Goal: Check status: Check status

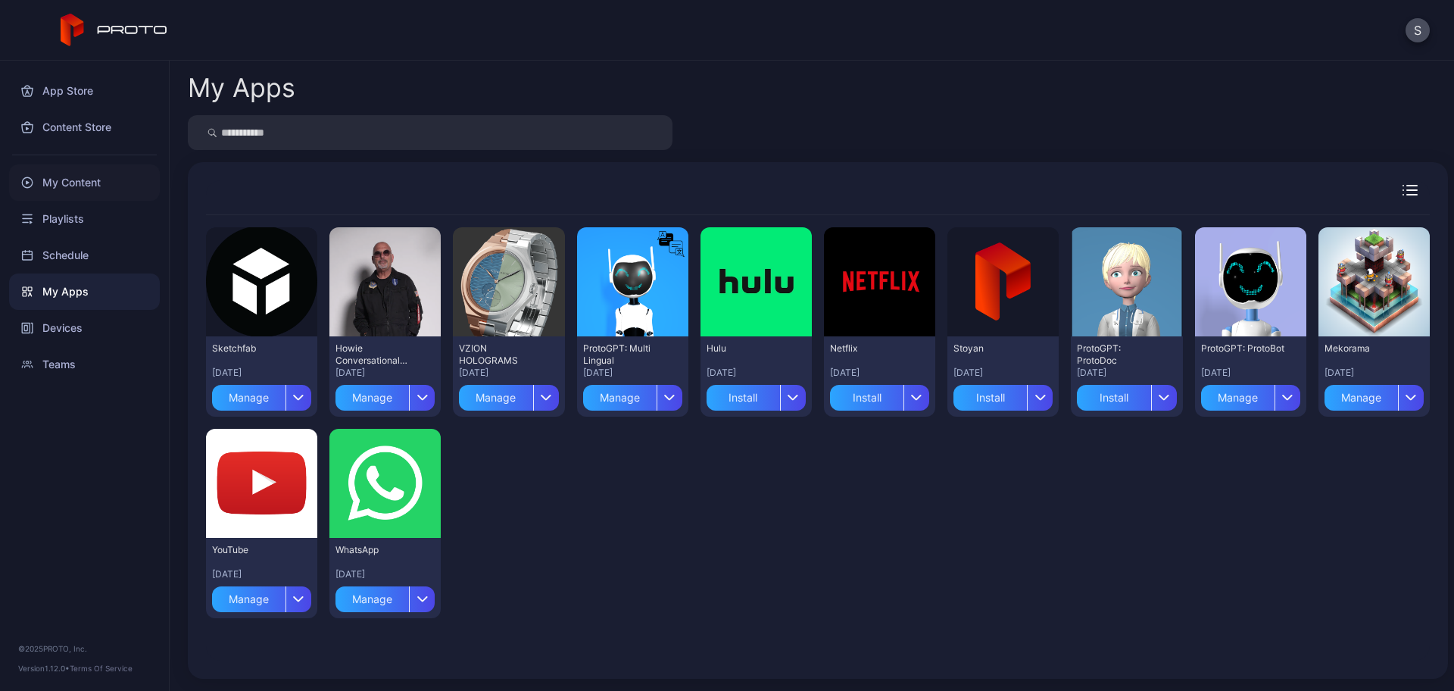
click at [86, 192] on div "My Content" at bounding box center [84, 182] width 151 height 36
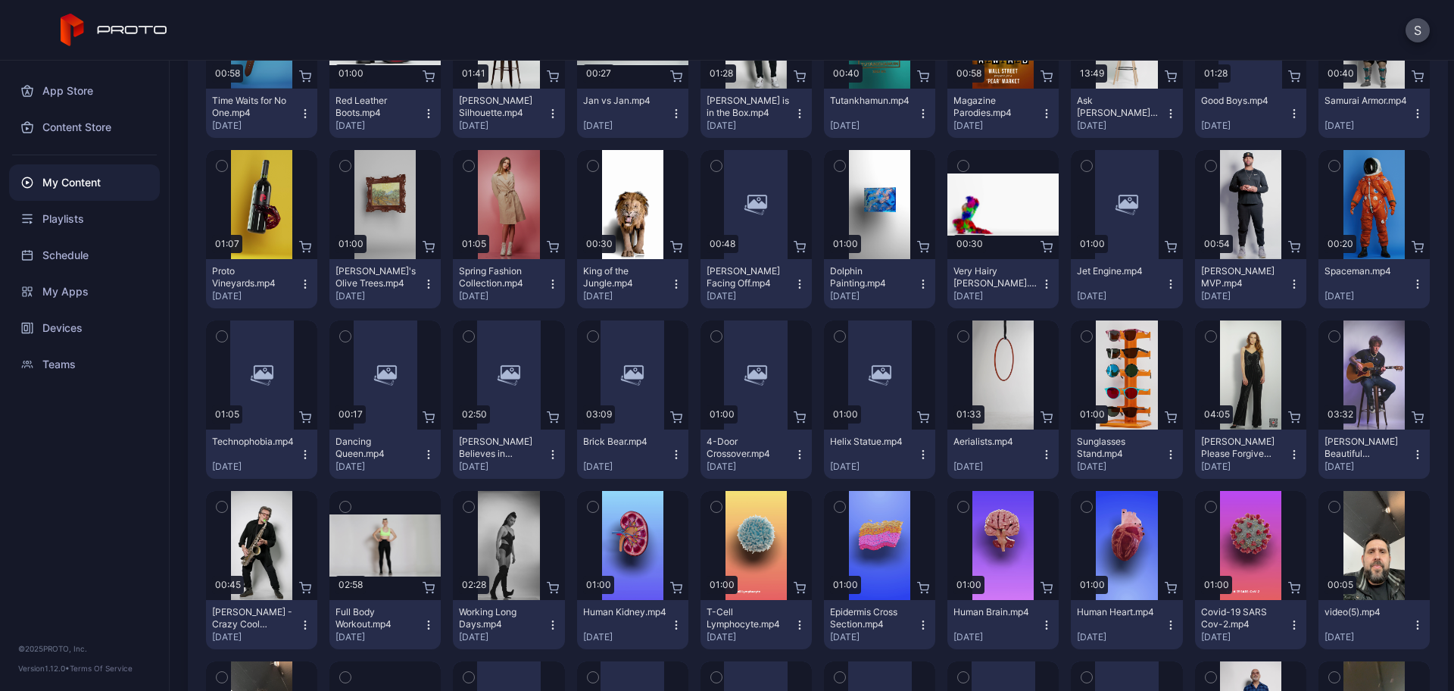
scroll to position [2340, 0]
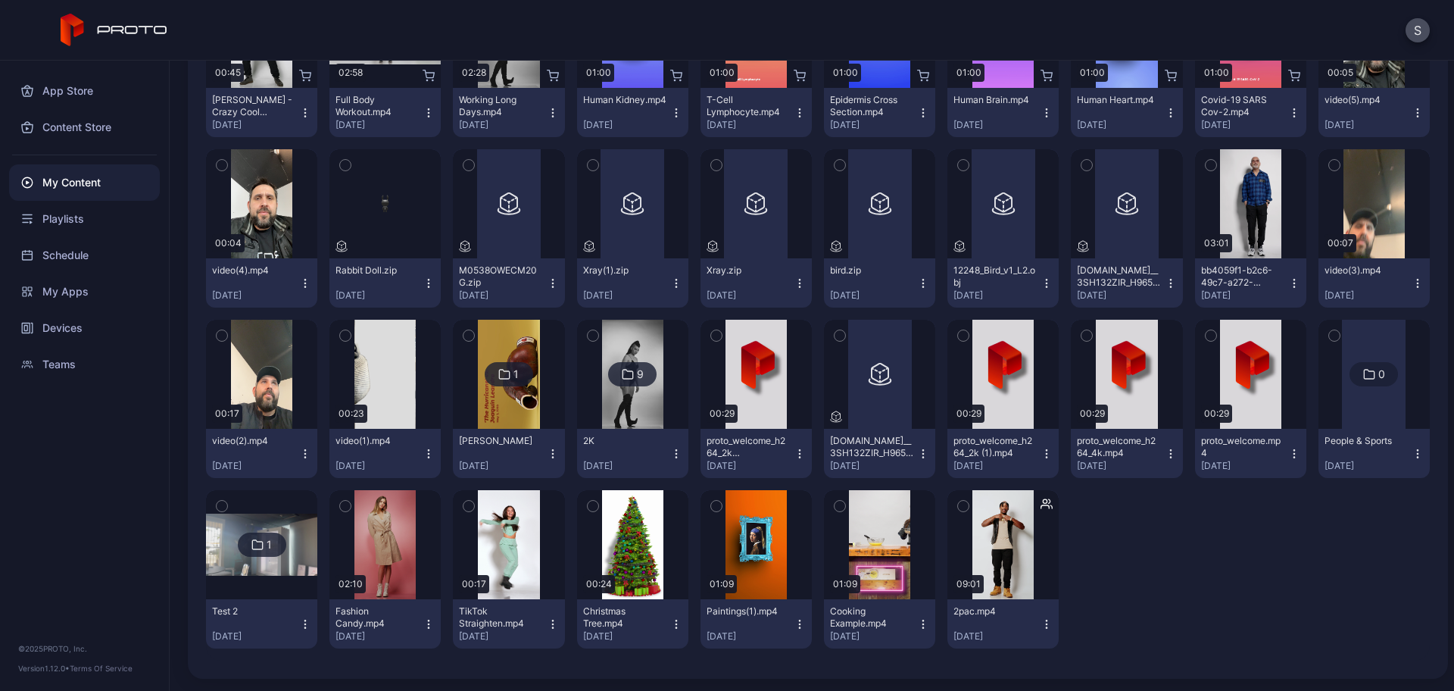
click at [835, 164] on icon "button" at bounding box center [840, 165] width 11 height 17
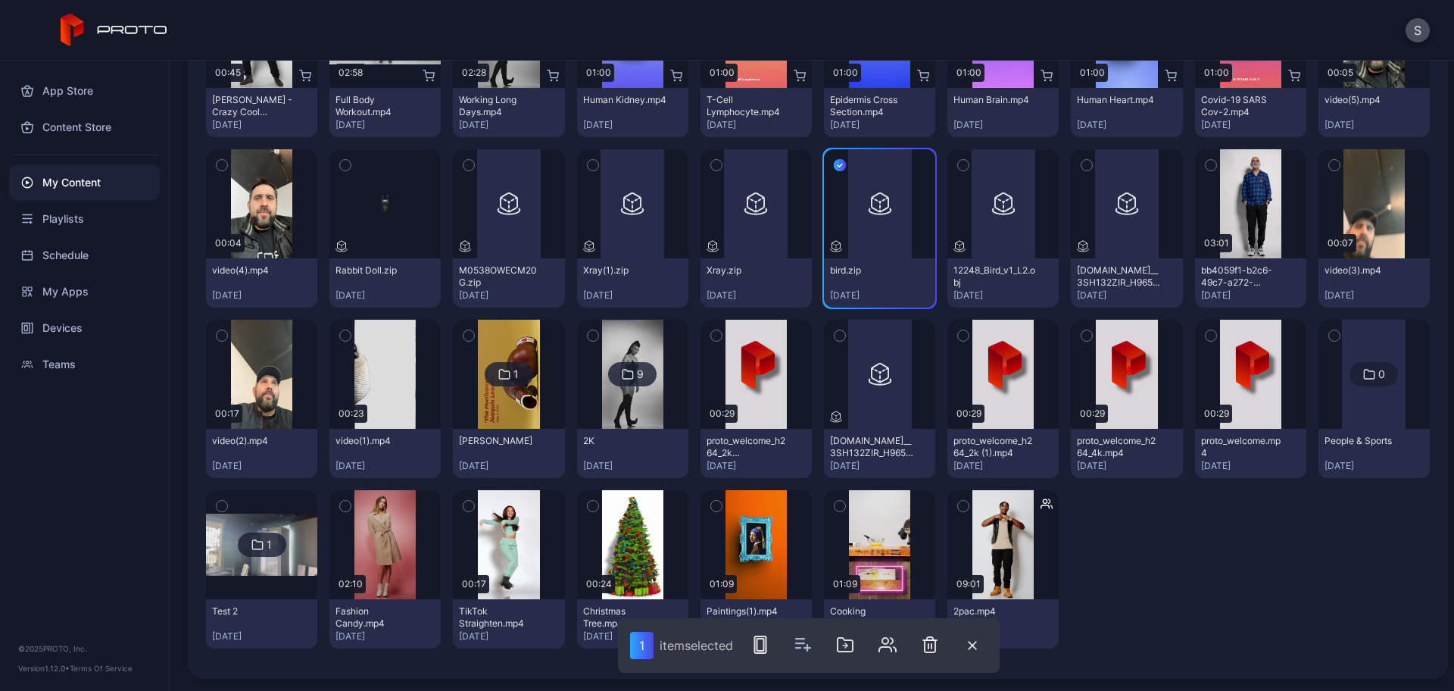
click at [714, 164] on icon "button" at bounding box center [716, 165] width 4 height 2
click at [766, 645] on icon "button" at bounding box center [765, 644] width 18 height 18
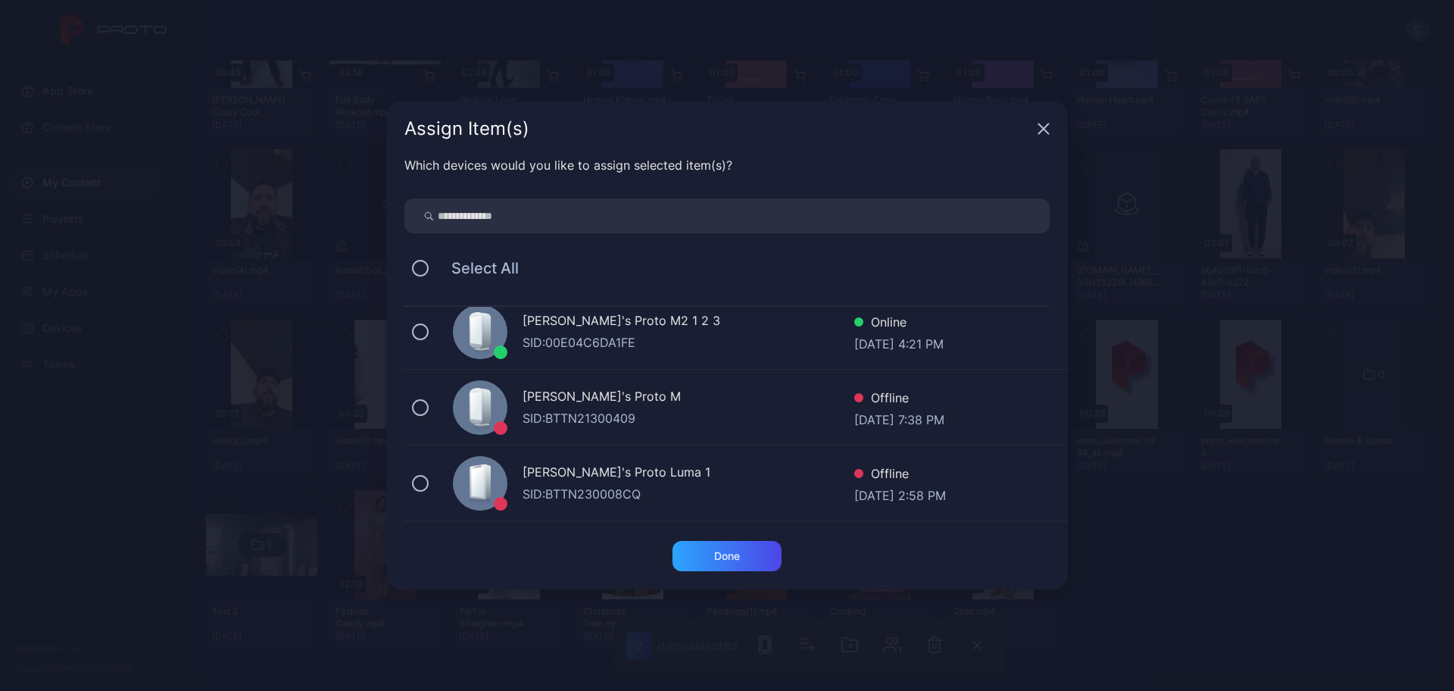
scroll to position [284, 0]
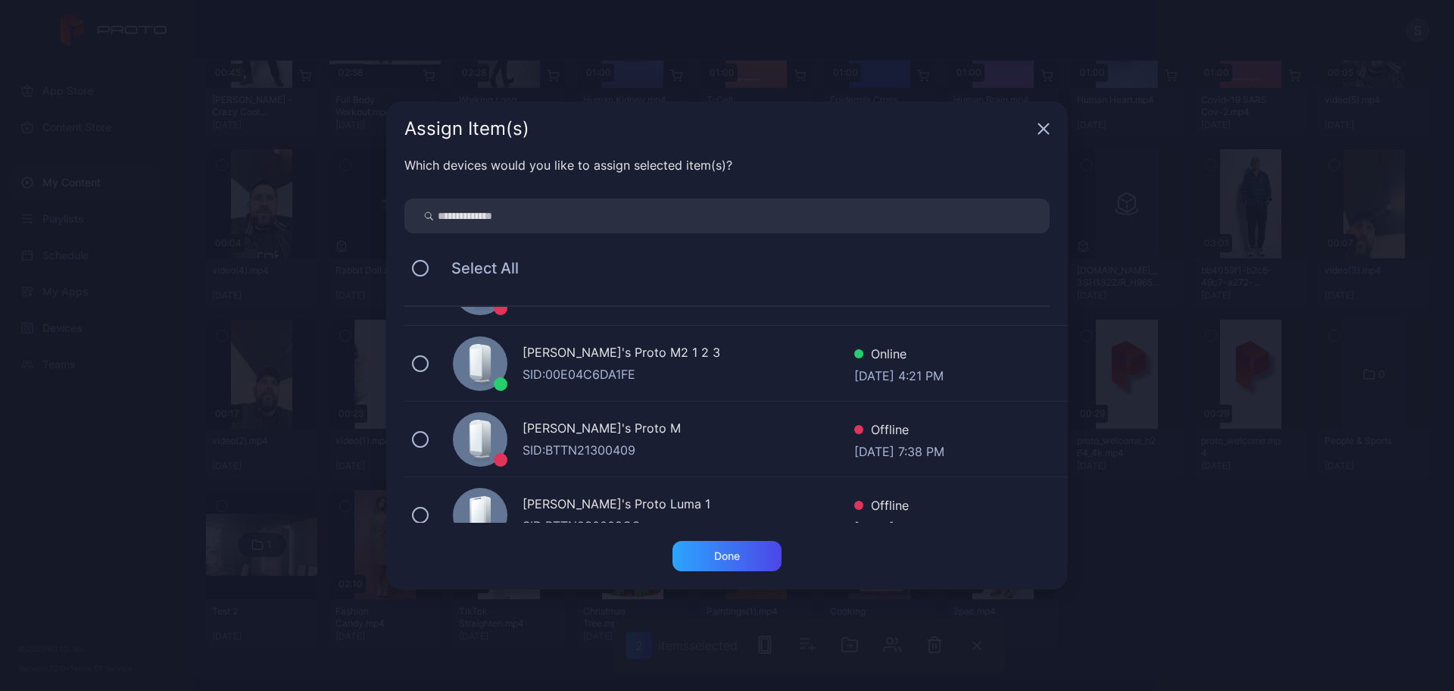
click at [682, 370] on div "SID: 00E04C6DA1FE" at bounding box center [689, 374] width 332 height 18
click at [697, 549] on div "Done" at bounding box center [727, 556] width 109 height 30
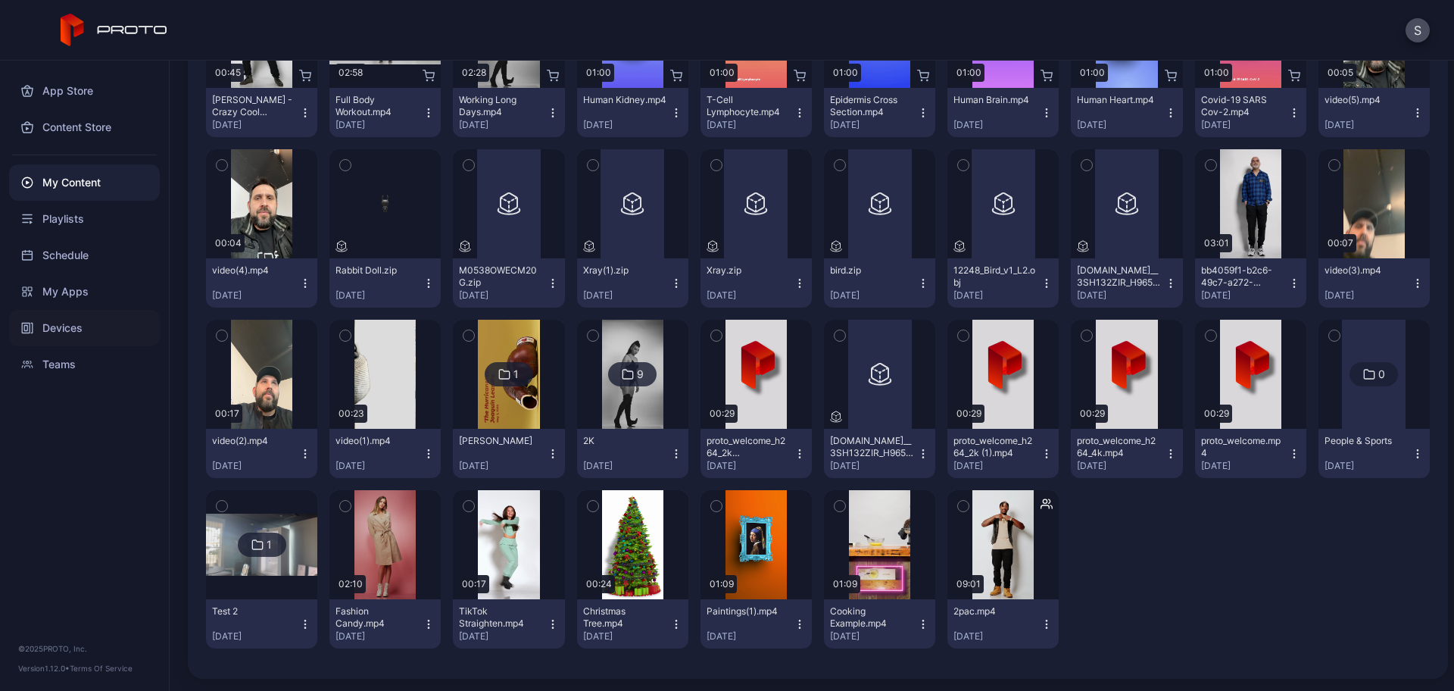
click at [61, 326] on div "Devices" at bounding box center [84, 328] width 151 height 36
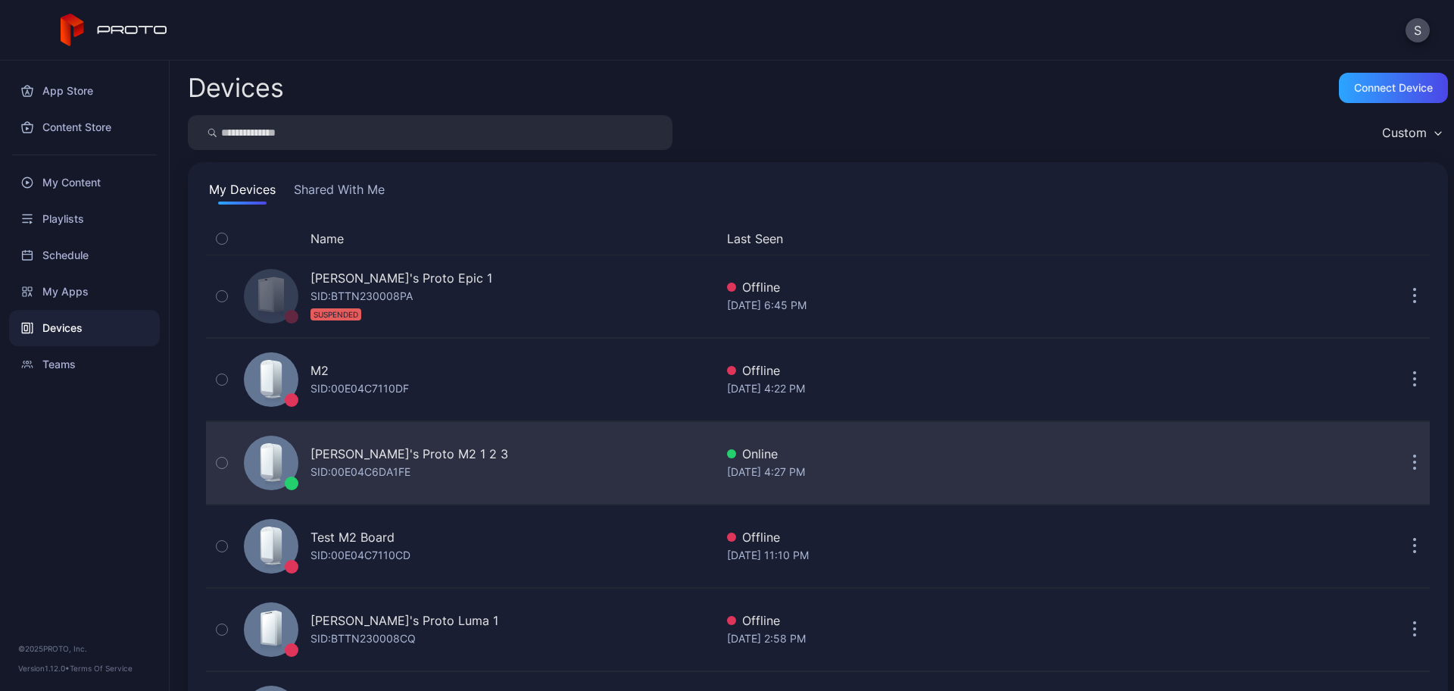
click at [345, 449] on div "[PERSON_NAME]'s Proto M2 1 2 3" at bounding box center [410, 454] width 198 height 18
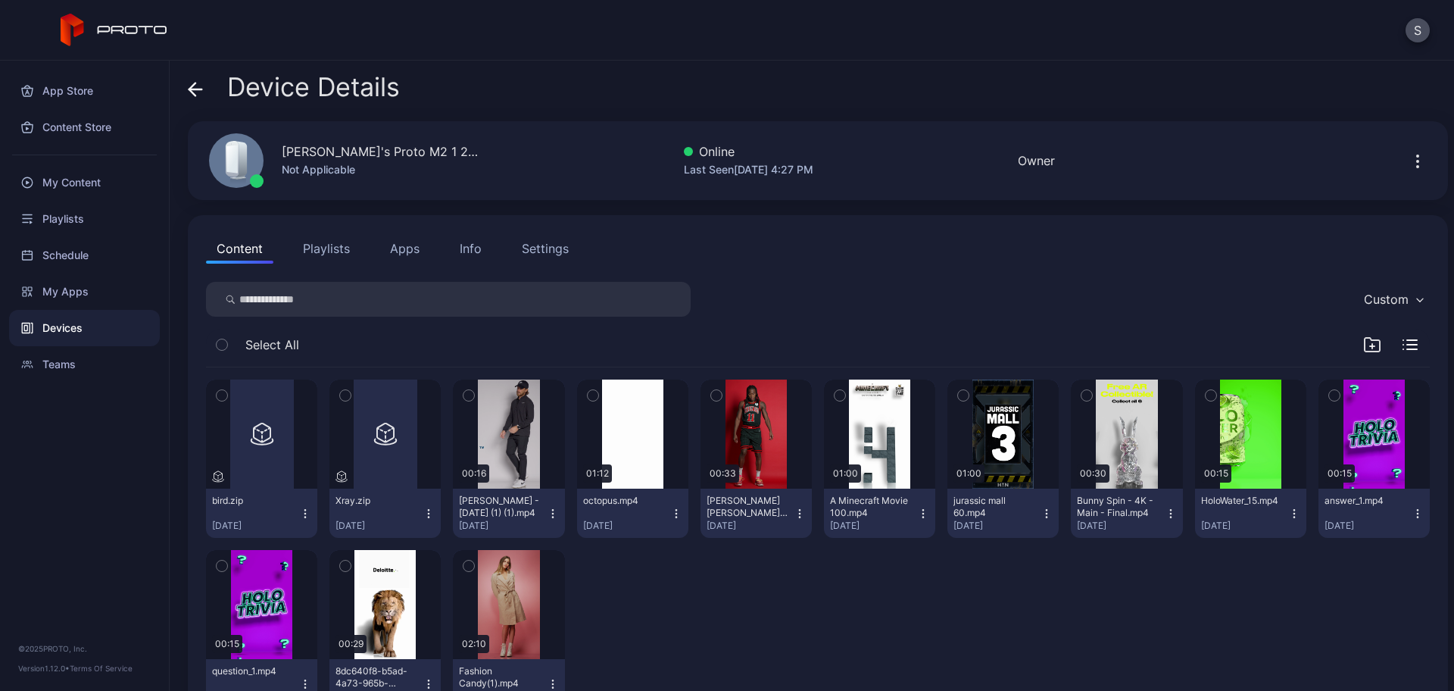
click at [392, 248] on button "Apps" at bounding box center [404, 248] width 51 height 30
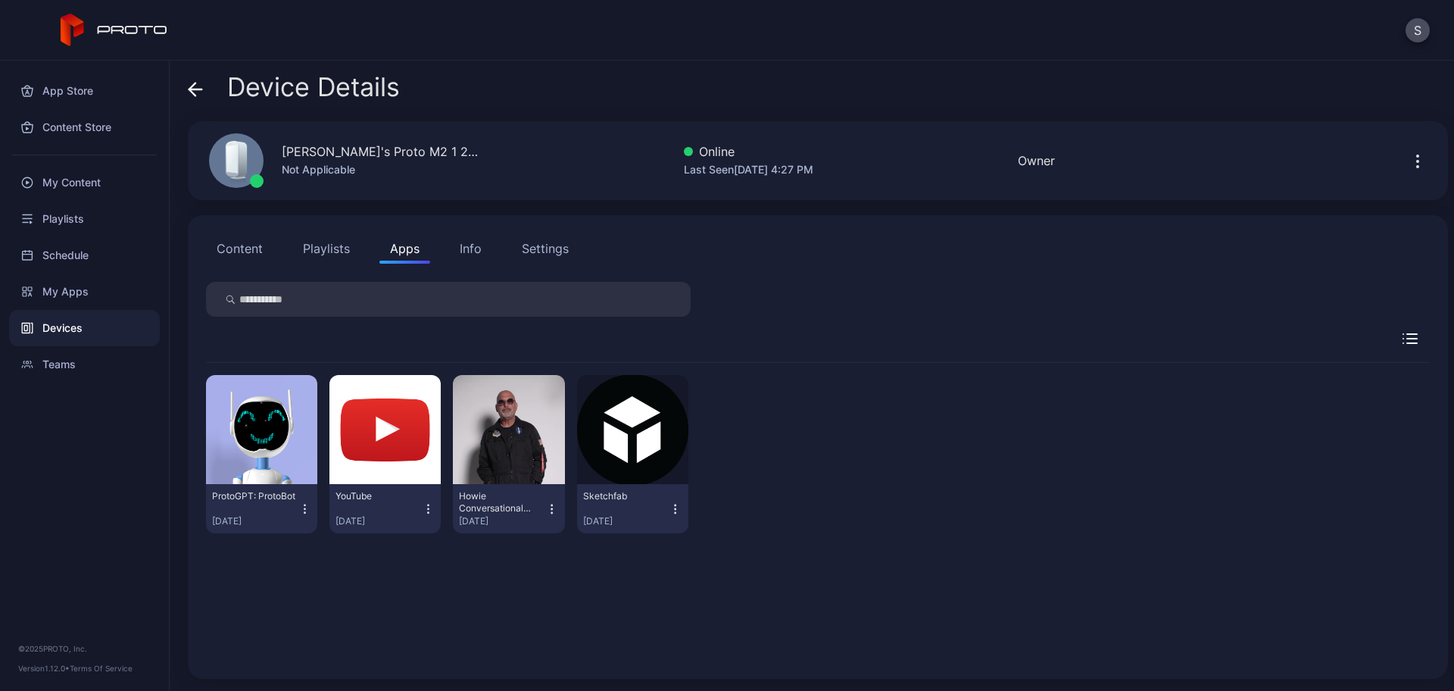
click at [449, 247] on button "Info" at bounding box center [470, 248] width 43 height 30
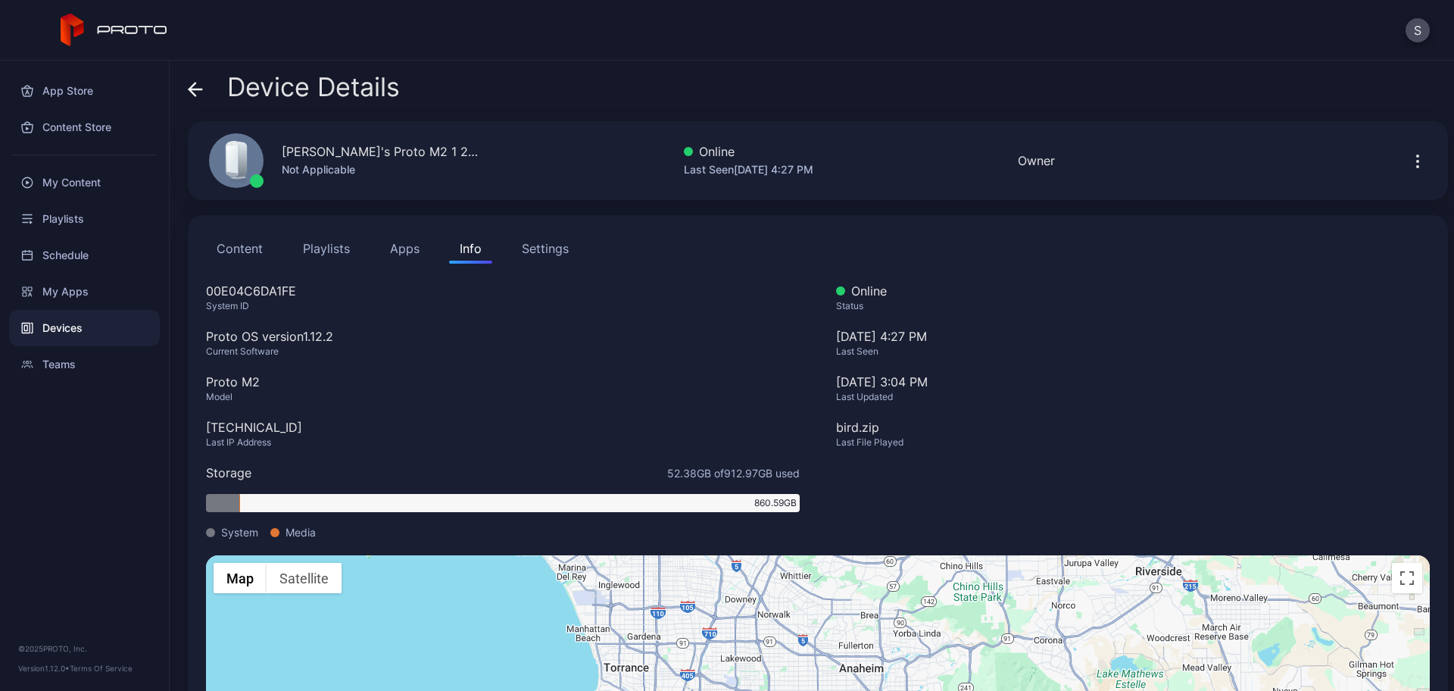
click at [526, 246] on div "Settings" at bounding box center [545, 248] width 47 height 18
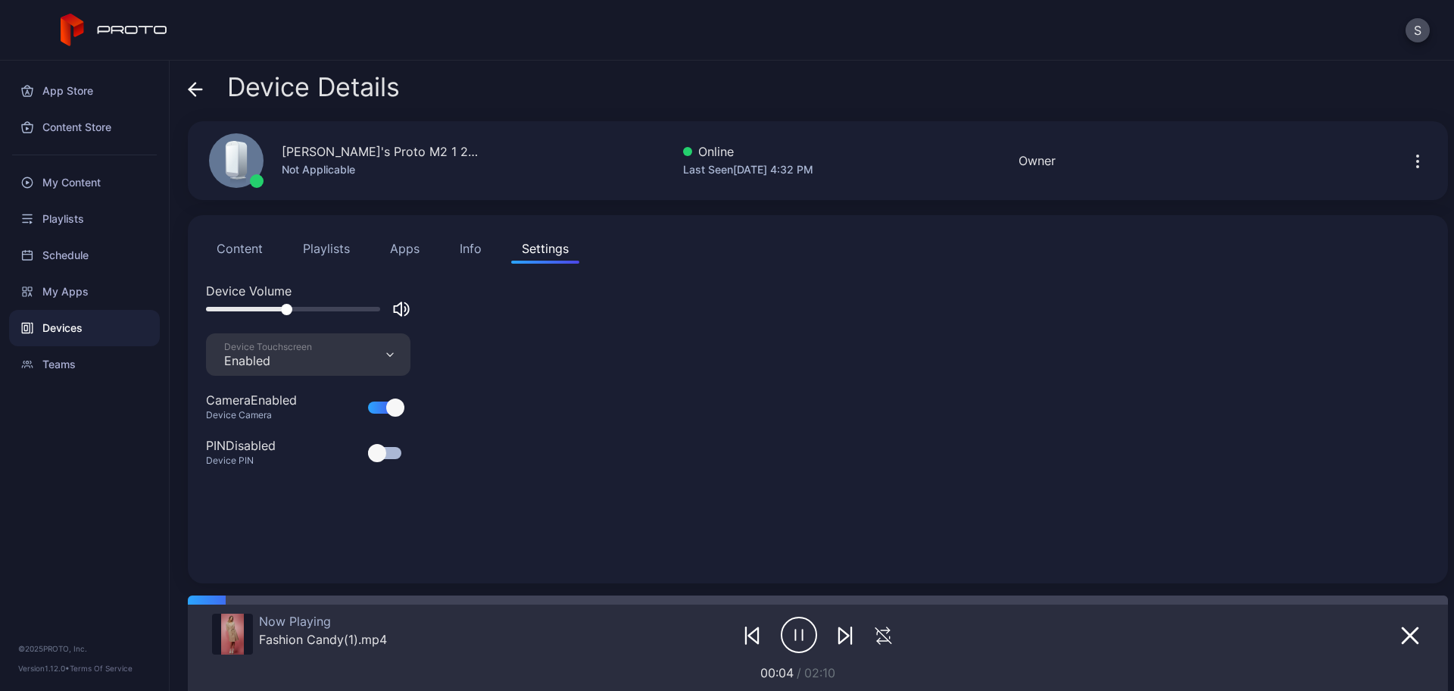
click at [288, 307] on div at bounding box center [293, 309] width 174 height 5
drag, startPoint x: 286, startPoint y: 308, endPoint x: 381, endPoint y: 316, distance: 95.0
click at [381, 316] on div at bounding box center [308, 309] width 204 height 18
click at [364, 307] on div at bounding box center [293, 309] width 174 height 5
click at [347, 309] on div at bounding box center [293, 309] width 174 height 5
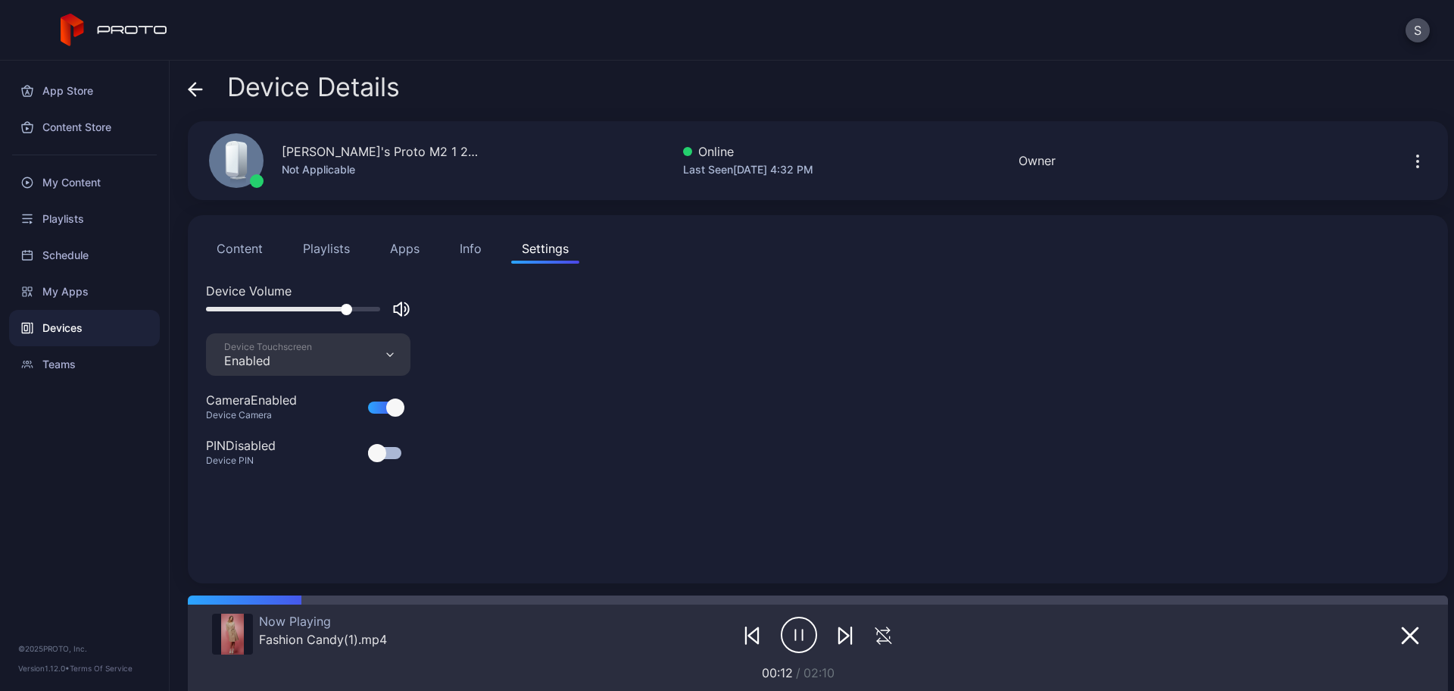
click at [330, 305] on div at bounding box center [308, 309] width 204 height 18
click at [320, 311] on div at bounding box center [293, 309] width 174 height 5
click at [313, 311] on div at bounding box center [293, 309] width 174 height 5
click at [305, 311] on div at bounding box center [310, 309] width 11 height 11
click at [301, 311] on div at bounding box center [308, 309] width 204 height 18
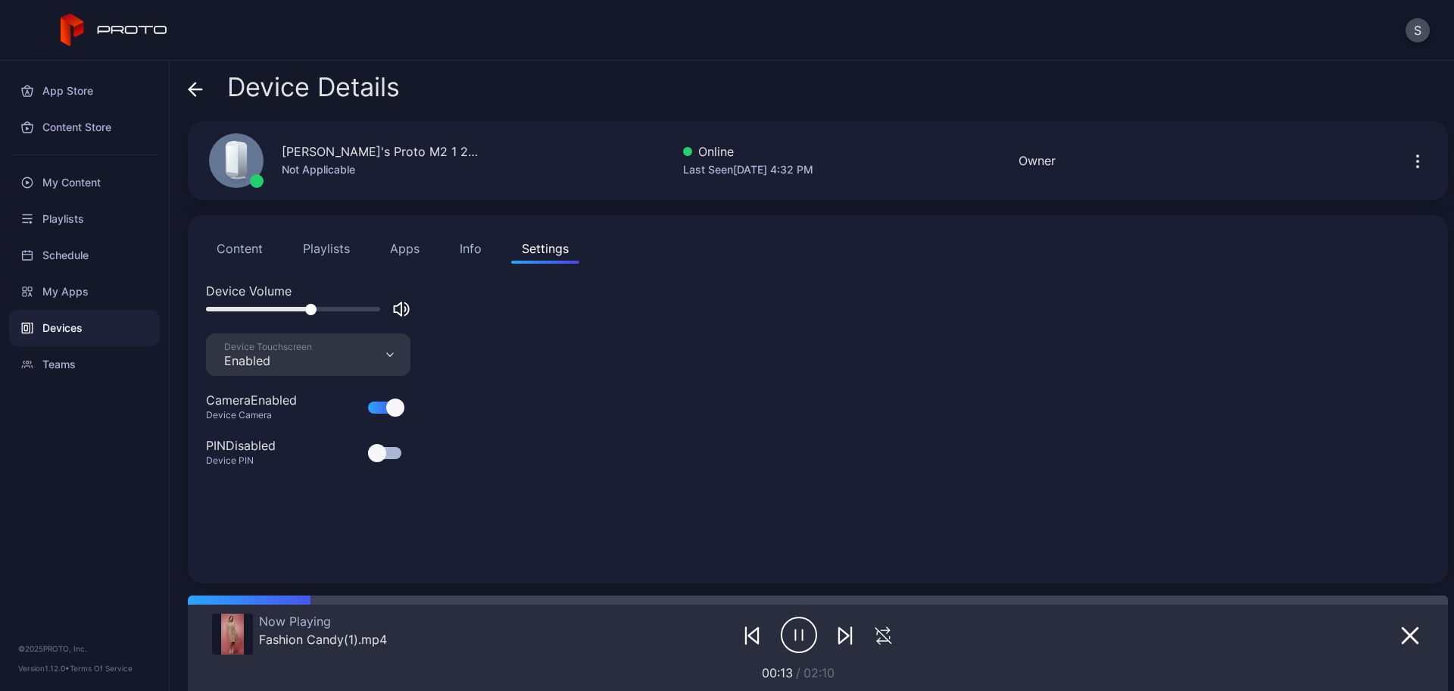
click at [299, 311] on div at bounding box center [308, 309] width 204 height 18
click at [294, 308] on div at bounding box center [293, 309] width 174 height 5
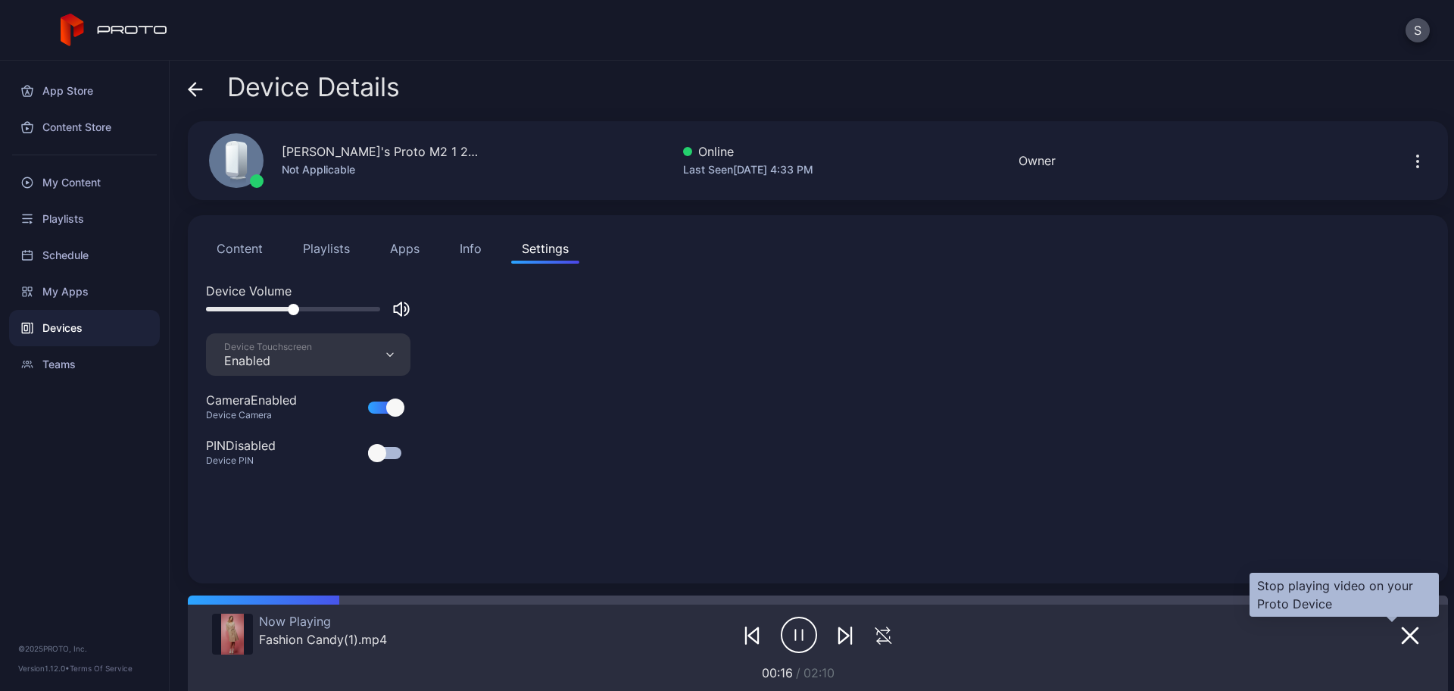
click at [1401, 637] on icon "button" at bounding box center [1410, 635] width 18 height 18
